Goal: Task Accomplishment & Management: Manage account settings

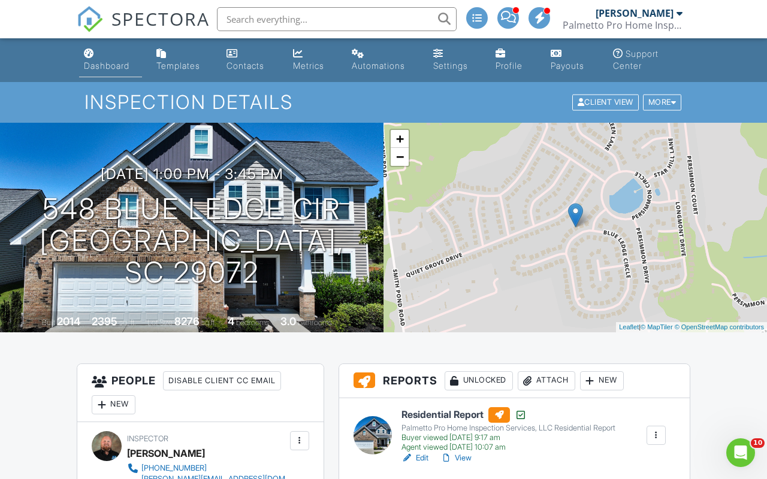
click at [104, 62] on div "Dashboard" at bounding box center [107, 65] width 46 height 10
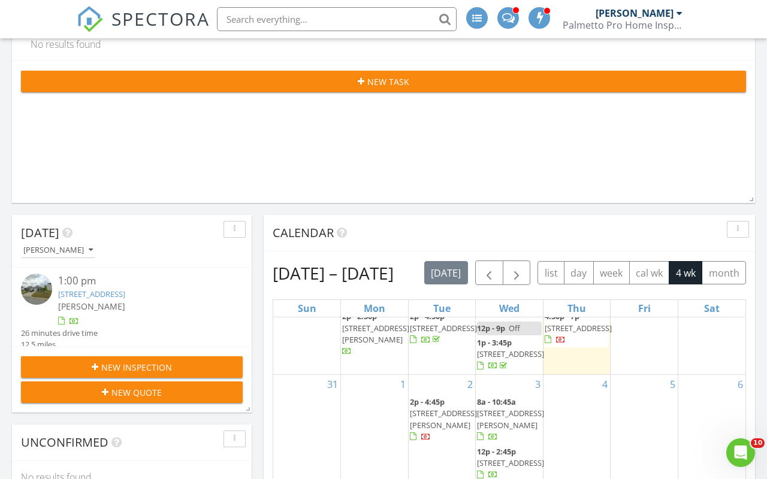
scroll to position [68, 0]
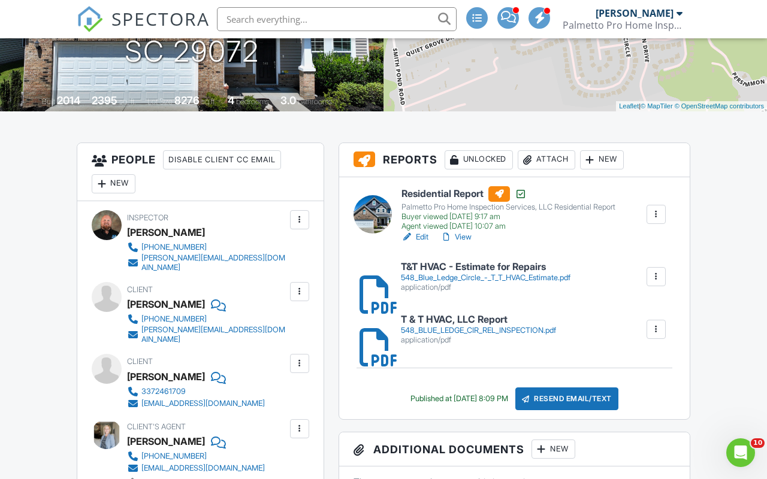
scroll to position [224, 0]
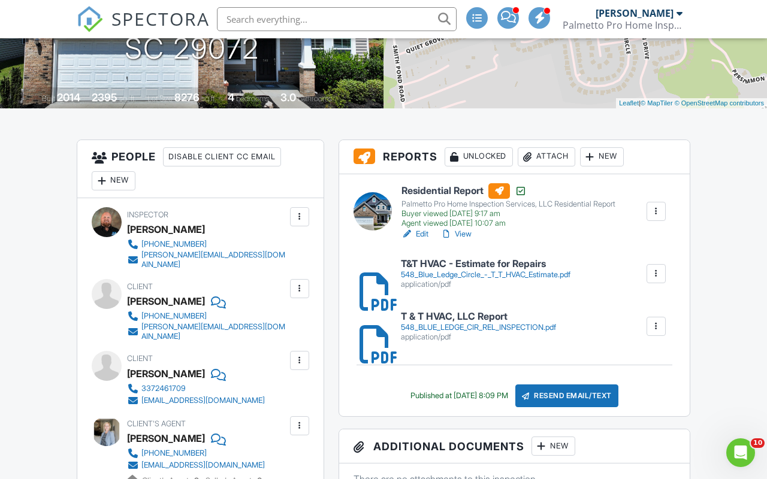
click at [554, 165] on div "Attach" at bounding box center [545, 156] width 57 height 19
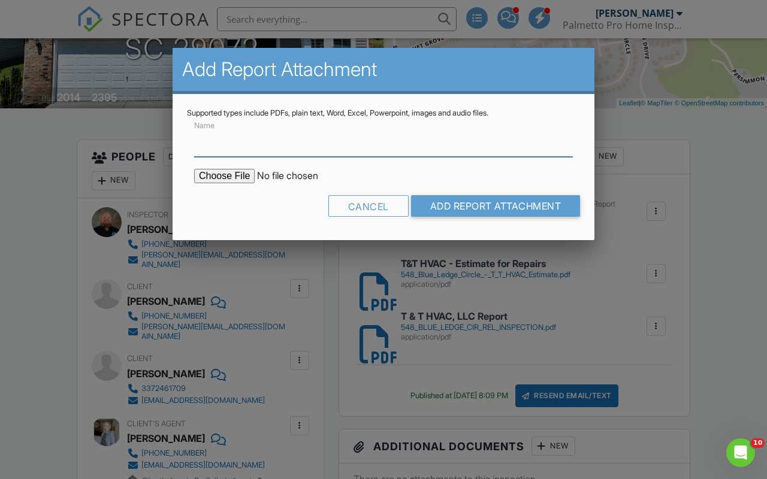
click at [373, 156] on input "Name" at bounding box center [383, 142] width 379 height 29
type input "Jeffcoat Pest Control - CL100 Letter"
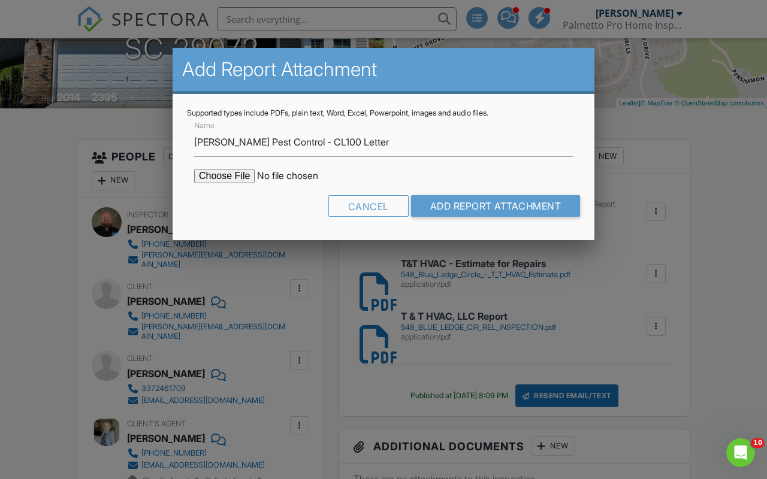
click at [238, 177] on input "file" at bounding box center [296, 176] width 204 height 14
type input "C:\fakepath\548 Blue Ledge Circle - CL-100.pdf"
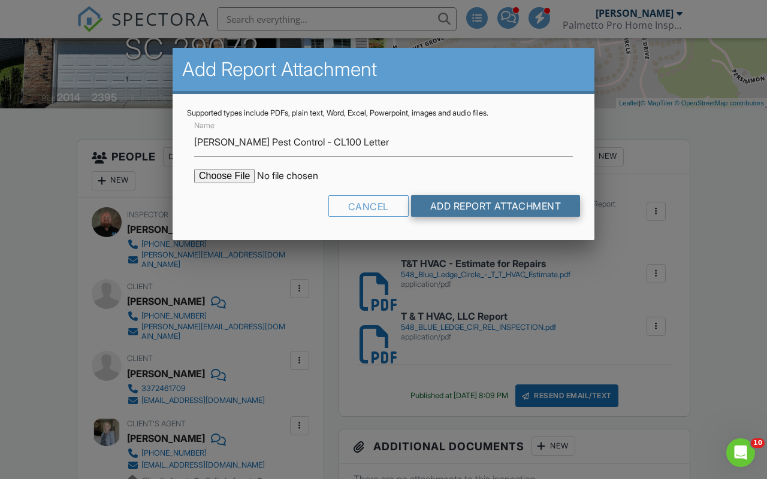
click at [562, 199] on input "Add Report Attachment" at bounding box center [495, 206] width 169 height 22
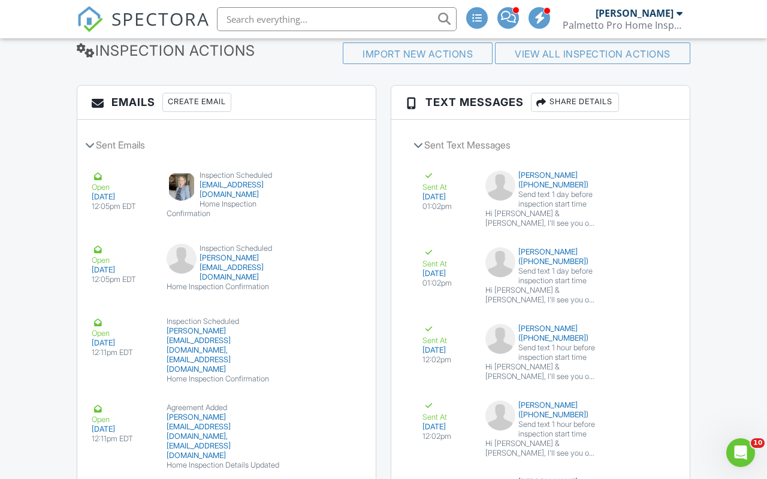
scroll to position [1664, 0]
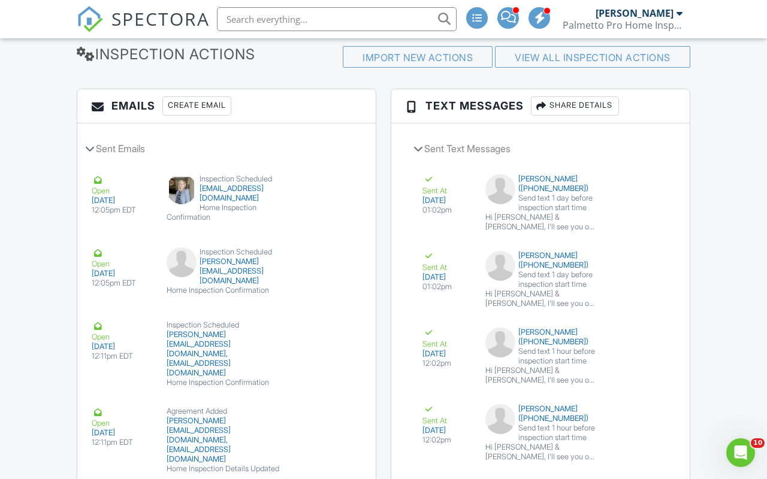
click at [186, 96] on div "Create Email" at bounding box center [196, 105] width 69 height 19
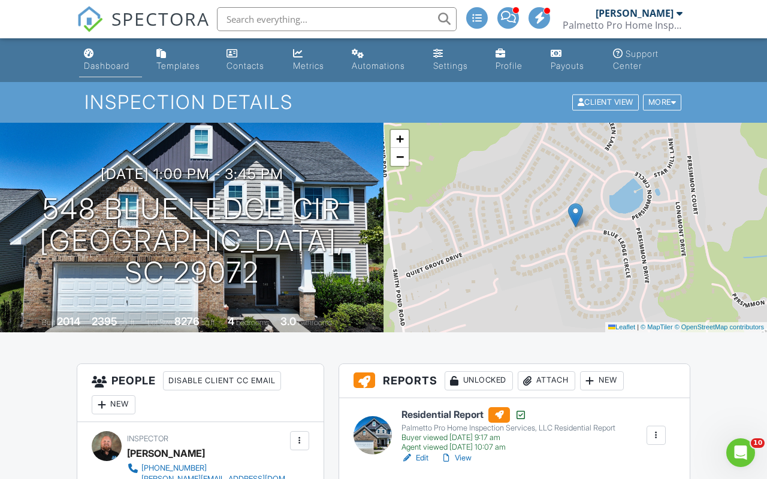
click at [110, 71] on link "Dashboard" at bounding box center [110, 60] width 63 height 34
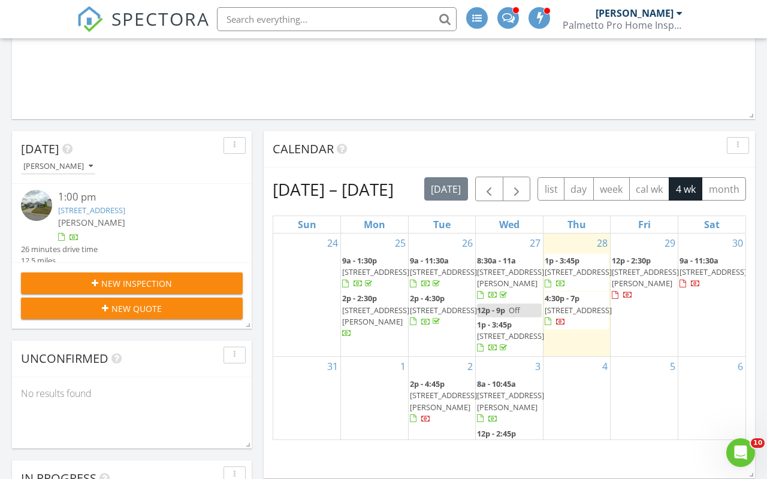
scroll to position [413, 0]
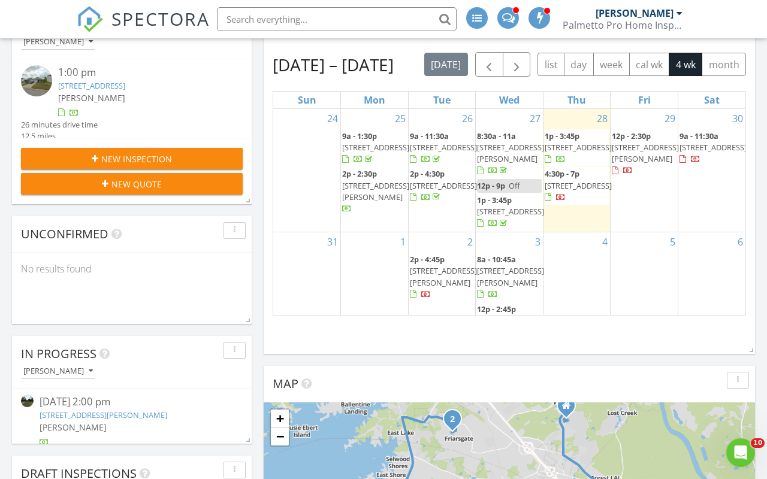
click at [377, 202] on span "383 Golden Jubilee Rd, Gilbert 29054" at bounding box center [375, 191] width 67 height 22
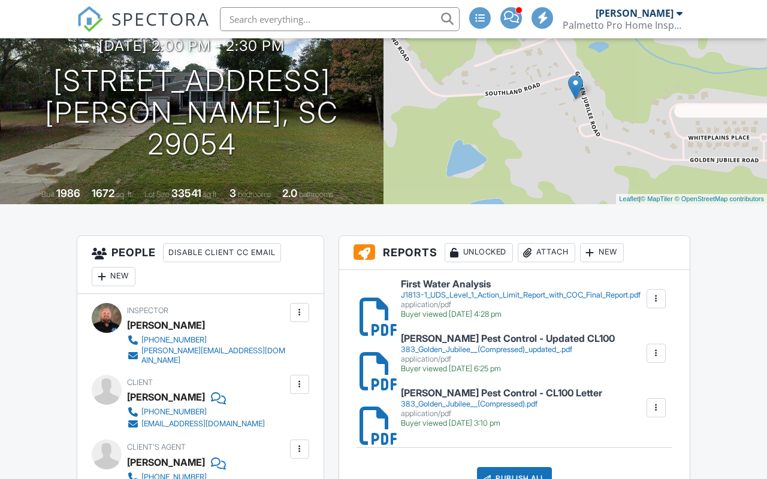
scroll to position [139, 0]
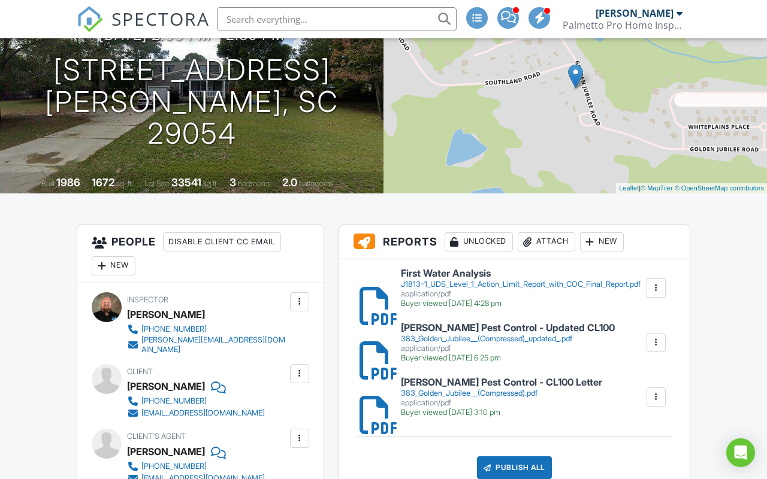
click at [557, 241] on div "Attach" at bounding box center [545, 241] width 57 height 19
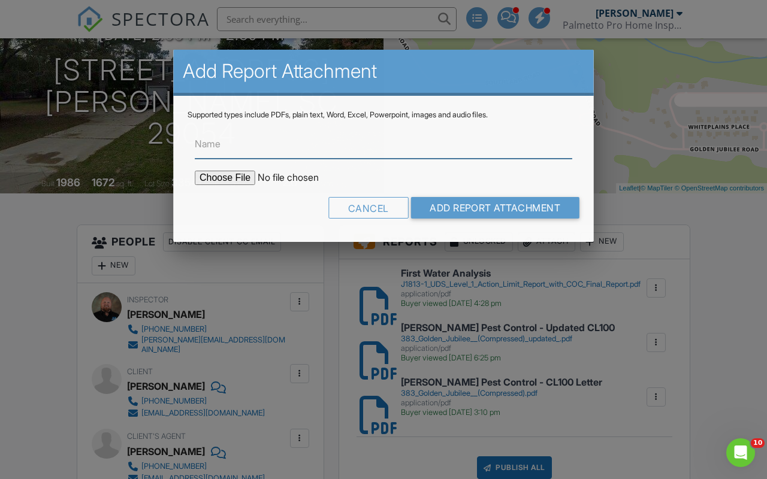
scroll to position [0, 0]
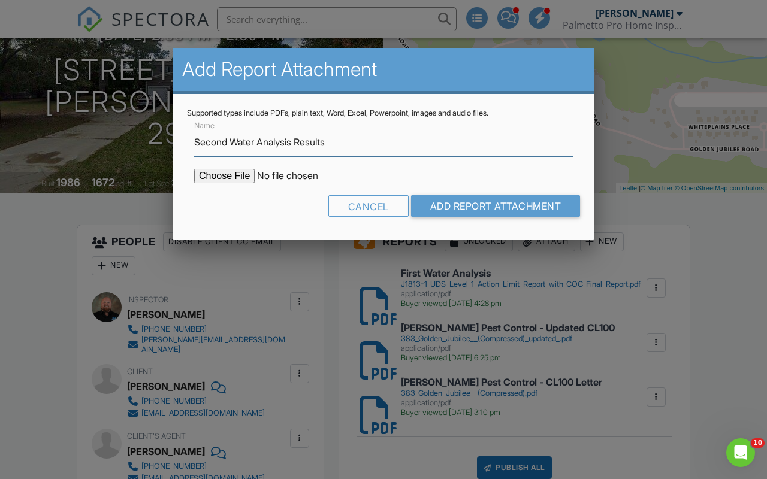
type input "Second Water Analysis Results"
click at [245, 177] on input "file" at bounding box center [296, 176] width 204 height 14
type input "C:\fakepath\J1854-1 UDS Level 1 Action Limit Report with COC Final Report.pdf"
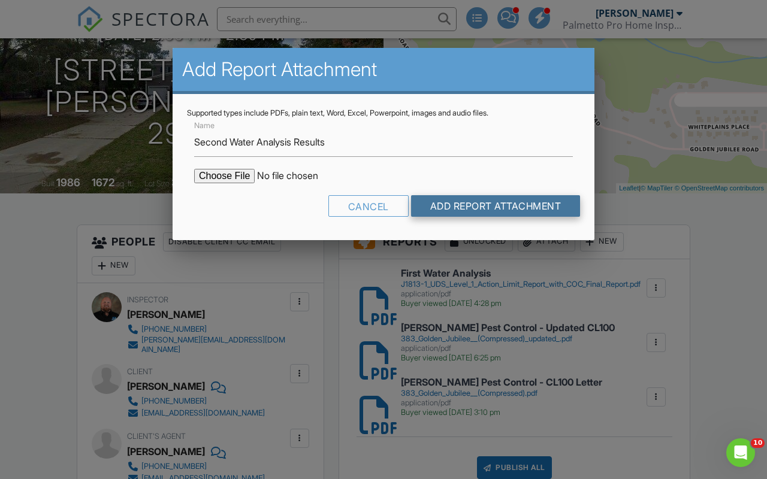
click at [520, 209] on input "Add Report Attachment" at bounding box center [495, 206] width 169 height 22
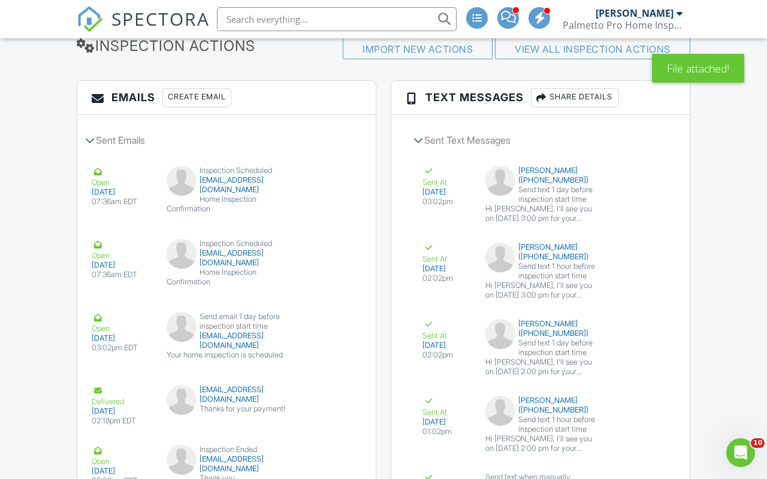
scroll to position [1639, 0]
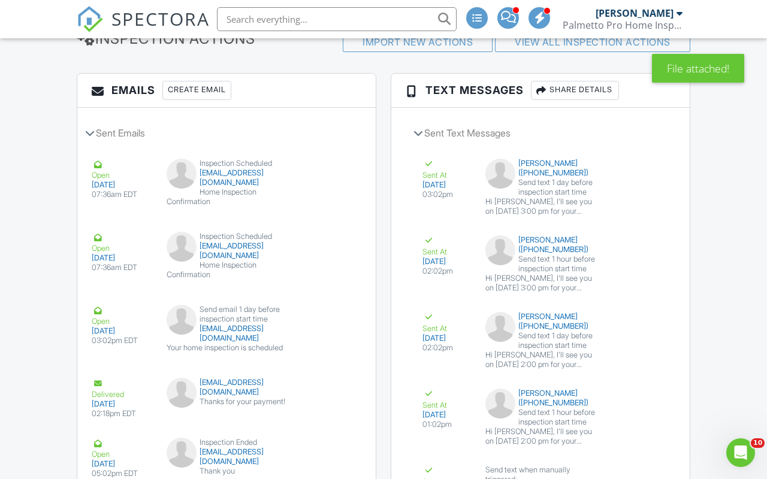
click at [216, 100] on div "Create Email" at bounding box center [196, 90] width 69 height 19
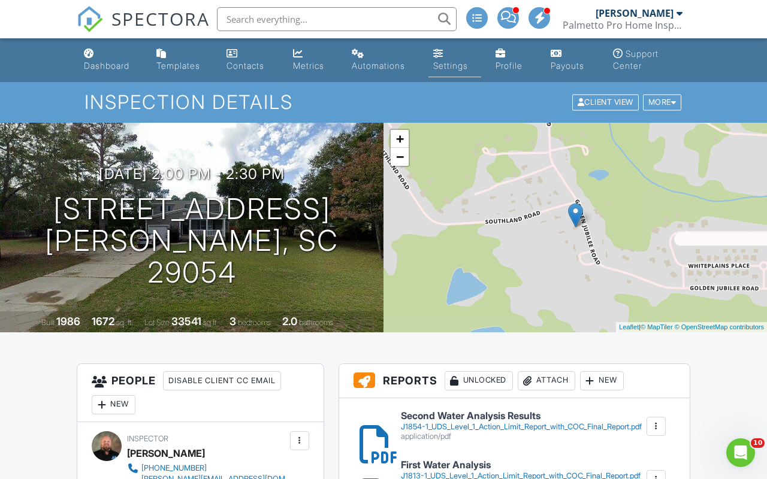
click at [439, 54] on div "Settings" at bounding box center [438, 54] width 10 height 10
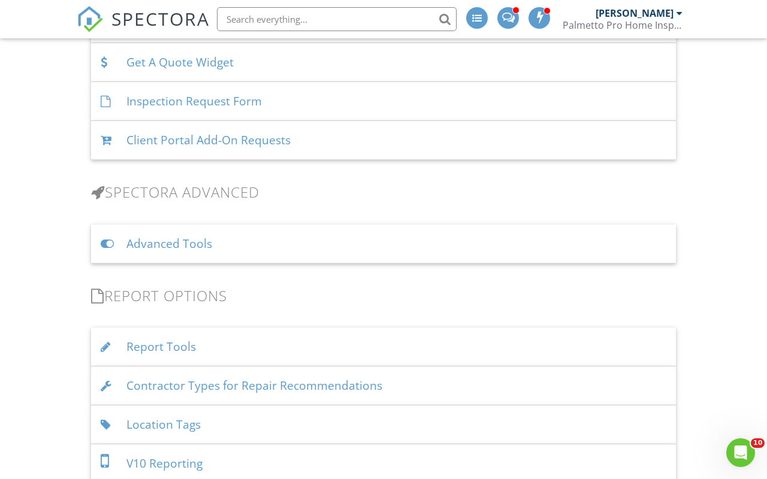
scroll to position [910, 0]
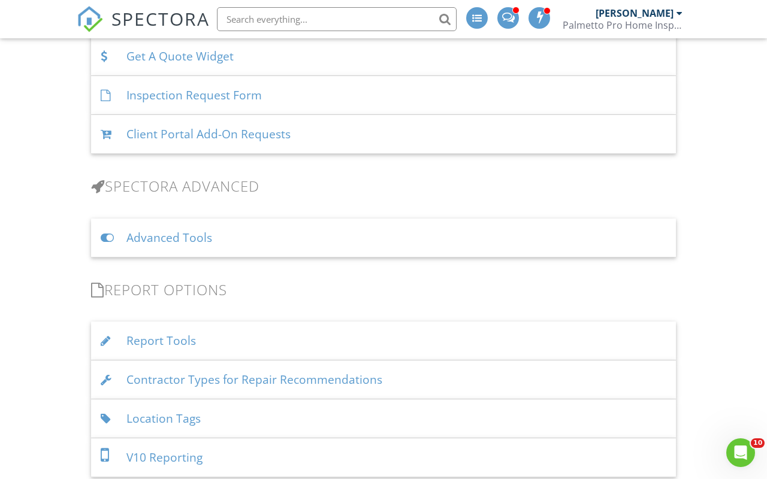
click at [391, 243] on div "Advanced Tools" at bounding box center [383, 238] width 585 height 39
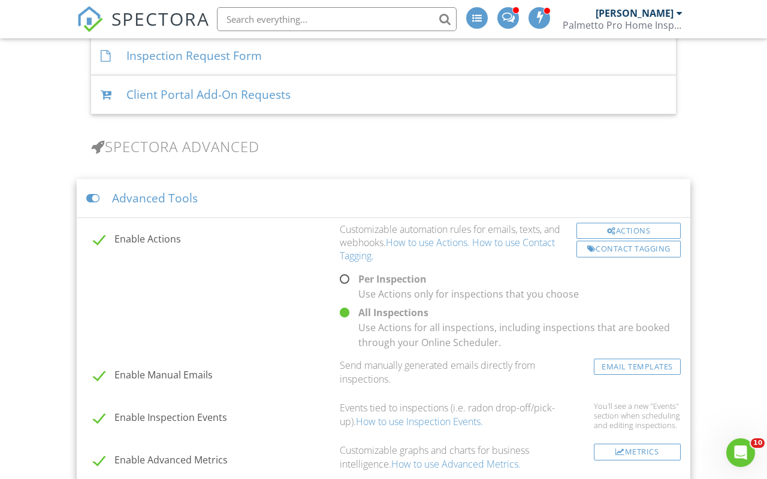
scroll to position [951, 0]
click at [623, 226] on div "Actions" at bounding box center [628, 230] width 104 height 17
